Goal: Task Accomplishment & Management: Use online tool/utility

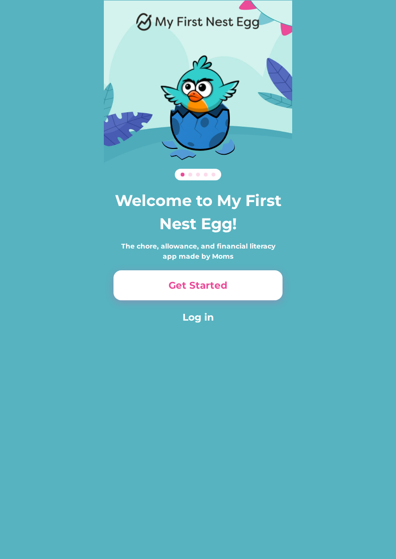
click at [395, 459] on div "0% 0% 0% 0% Welcome to My First Nest Egg! The chore, allowance, and financial l…" at bounding box center [198, 279] width 396 height 559
click at [396, 478] on html "0% 0% 0% 0% Welcome to My First Nest Egg! The chore, allowance, and financial l…" at bounding box center [198, 279] width 396 height 559
click at [201, 317] on button "Log in" at bounding box center [198, 317] width 169 height 15
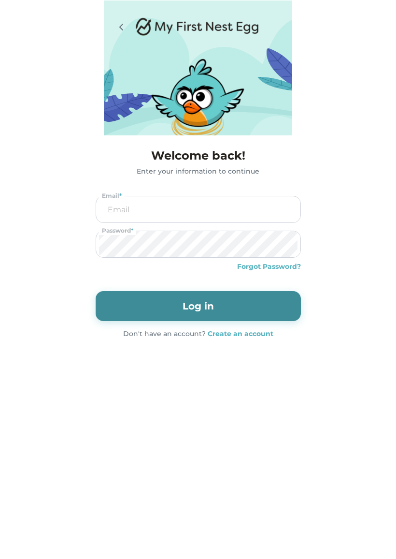
click at [119, 212] on input "email" at bounding box center [198, 209] width 199 height 26
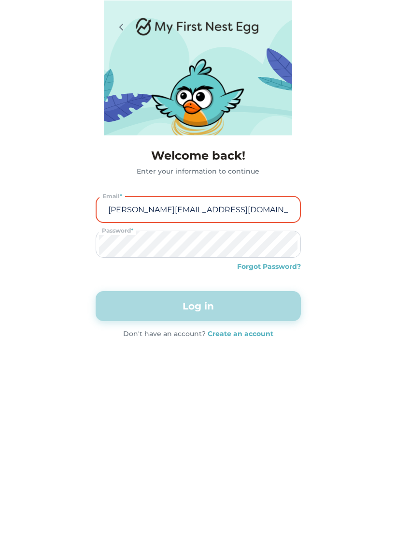
type input "jenniferhovda@hotmail.com"
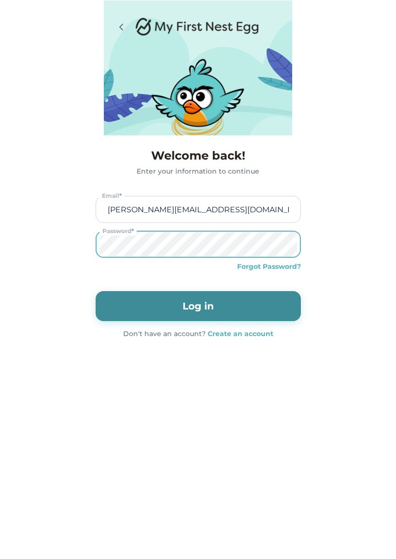
click at [253, 298] on button "Log in" at bounding box center [198, 306] width 205 height 30
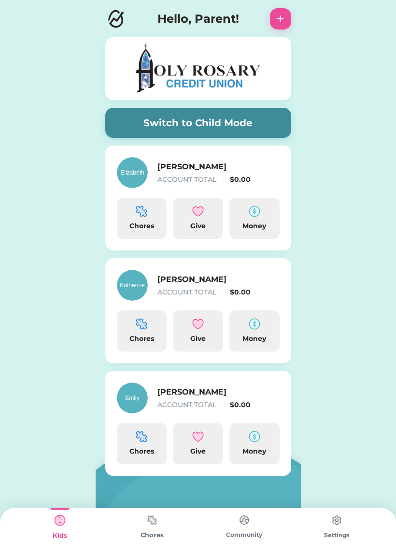
click at [141, 442] on img at bounding box center [142, 437] width 12 height 12
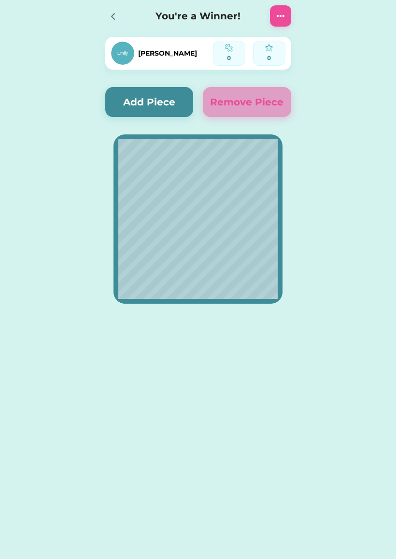
click at [121, 12] on div at bounding box center [115, 15] width 21 height 21
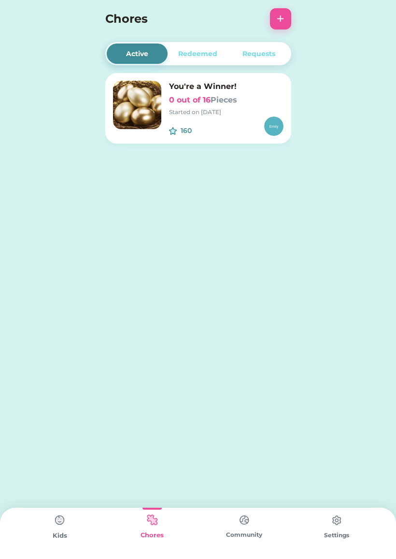
click at [262, 103] on h6 "0 out of 16 Pieces" at bounding box center [226, 100] width 115 height 12
